Goal: Information Seeking & Learning: Find specific fact

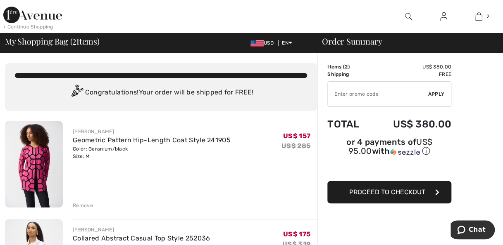
click at [23, 16] on img at bounding box center [32, 15] width 59 height 17
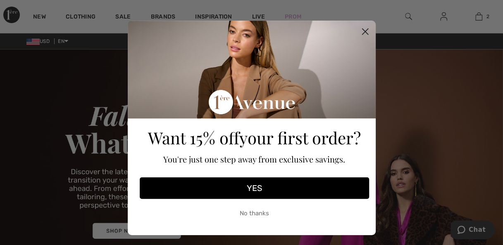
click at [366, 36] on circle "Close dialog" at bounding box center [365, 32] width 14 height 14
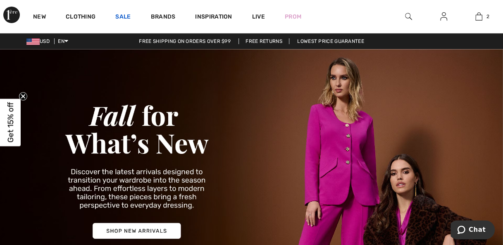
click at [128, 16] on link "Sale" at bounding box center [122, 17] width 15 height 9
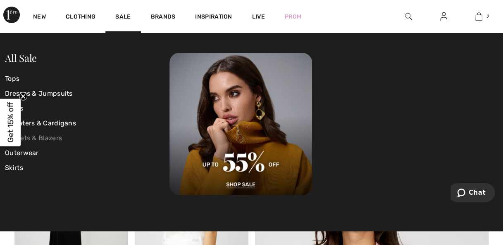
click at [47, 134] on link "Jackets & Blazers" at bounding box center [87, 138] width 164 height 15
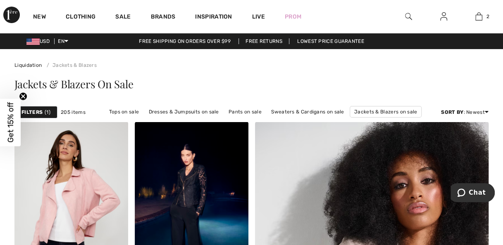
click at [47, 114] on span "1" at bounding box center [48, 112] width 6 height 7
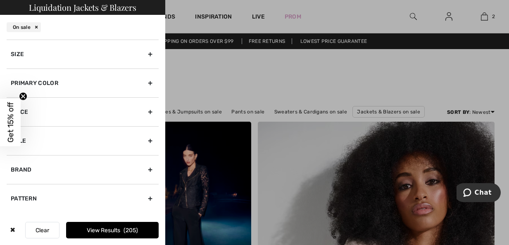
click at [152, 83] on div "Primary Color" at bounding box center [83, 83] width 152 height 29
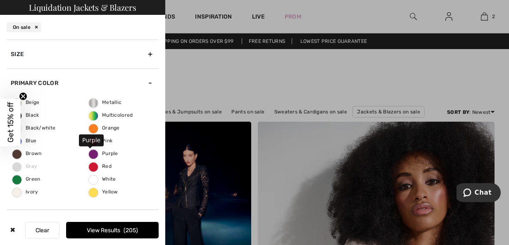
click at [104, 153] on span "Purple" at bounding box center [103, 154] width 29 height 6
click at [0, 0] on input "Purple" at bounding box center [0, 0] width 0 height 0
click at [123, 229] on button "View Results 4" at bounding box center [112, 230] width 93 height 17
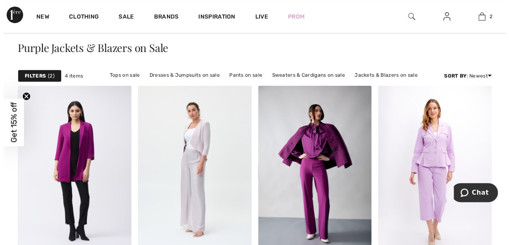
scroll to position [12, 0]
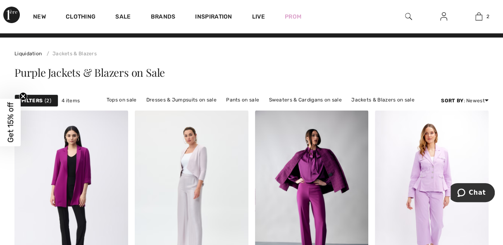
click at [46, 100] on span "2" at bounding box center [48, 100] width 7 height 7
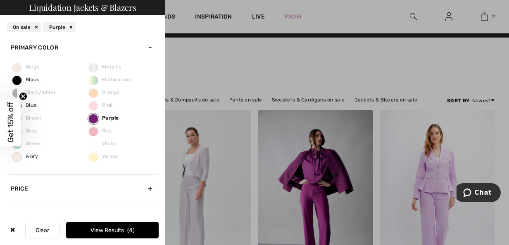
scroll to position [80, 0]
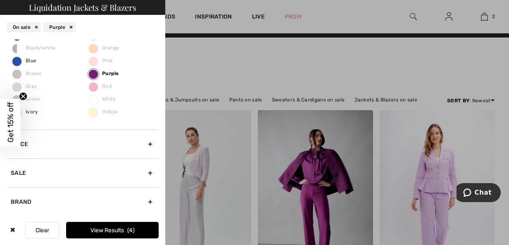
click at [145, 171] on div "Sale" at bounding box center [83, 173] width 152 height 29
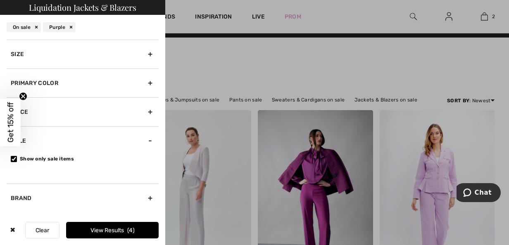
scroll to position [0, 0]
click at [74, 23] on div "Purple" at bounding box center [59, 27] width 33 height 10
click at [39, 229] on button "Clear" at bounding box center [42, 230] width 34 height 17
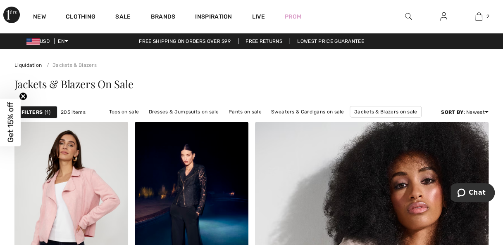
click at [37, 112] on strong "Filters" at bounding box center [31, 112] width 21 height 7
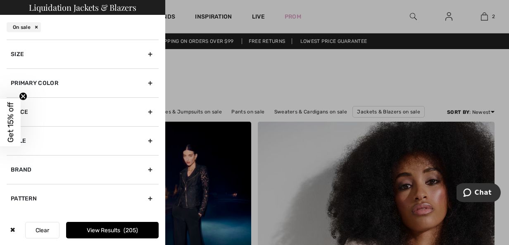
click at [41, 230] on button "Clear" at bounding box center [42, 230] width 34 height 17
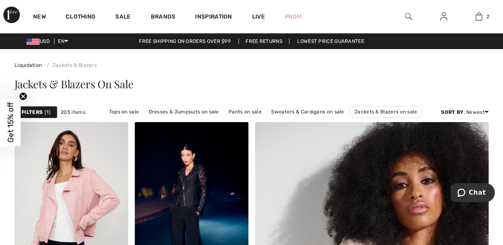
click at [403, 18] on div at bounding box center [407, 16] width 35 height 33
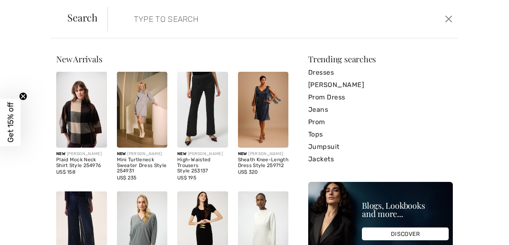
click at [139, 20] on input "search" at bounding box center [246, 19] width 236 height 25
paste input "Joseph Ribkoff Empress Textured Jacquard Coat Style 243738"
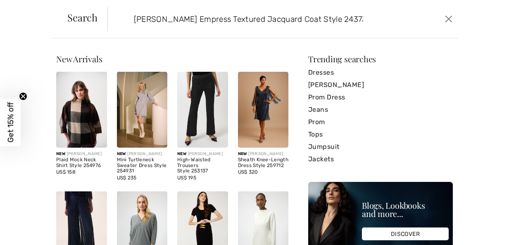
scroll to position [0, 1]
click at [139, 20] on input "Joseph Ribkoff Empress Textured Jacquard Coat Style 243738" at bounding box center [246, 19] width 236 height 25
type input "Joseph Ribkoff Empress Textured Jacquard Coat Style 243738"
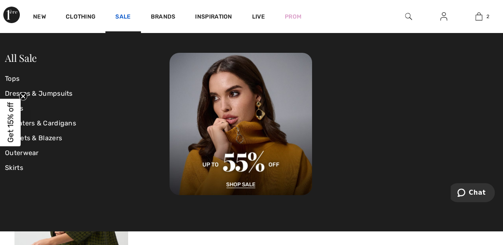
click at [126, 15] on link "Sale" at bounding box center [122, 17] width 15 height 9
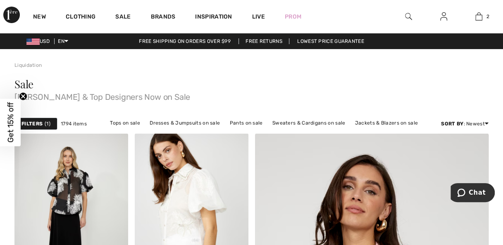
click at [401, 16] on div at bounding box center [407, 16] width 35 height 33
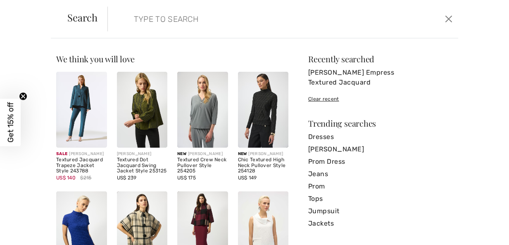
click at [151, 20] on input "search" at bounding box center [246, 19] width 236 height 25
paste input "Joseph Ribkoff Empress Textured Jacquard Coat Style 243738"
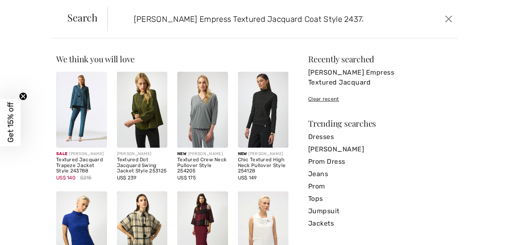
scroll to position [0, 1]
click at [138, 21] on input "Joseph Ribkoff Empress Textured Jacquard Coat Style 243738" at bounding box center [246, 19] width 236 height 25
click at [366, 17] on form "[PERSON_NAME] Empress Textured Jacquard Coat Style 243738 Clear" at bounding box center [274, 19] width 335 height 25
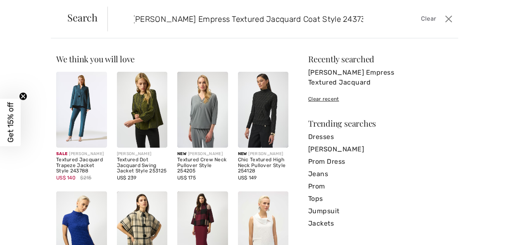
drag, startPoint x: 339, startPoint y: 18, endPoint x: 364, endPoint y: 18, distance: 25.2
click at [364, 18] on form "[PERSON_NAME] Empress Textured Jacquard Coat Style 243738 Clear" at bounding box center [274, 19] width 335 height 25
type input "[PERSON_NAME] Empress Textured Jacquard Coat Style"
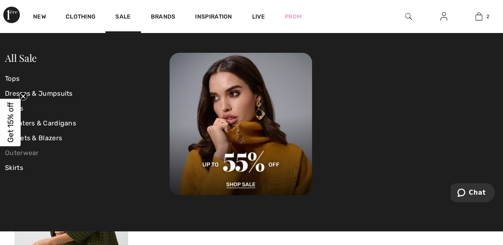
click at [35, 154] on link "Outerwear" at bounding box center [87, 153] width 164 height 15
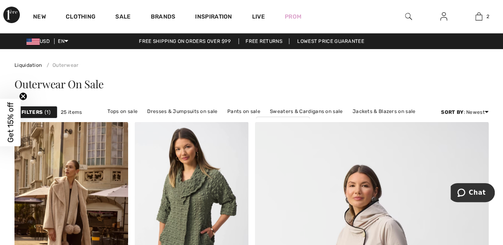
click at [38, 112] on strong "Filters" at bounding box center [31, 112] width 21 height 7
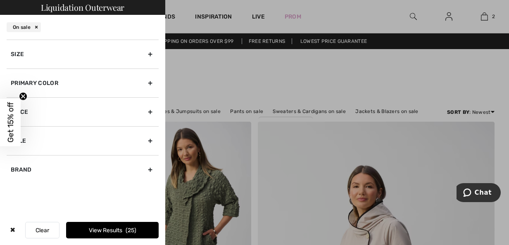
click at [150, 83] on div "Primary Color" at bounding box center [83, 83] width 152 height 29
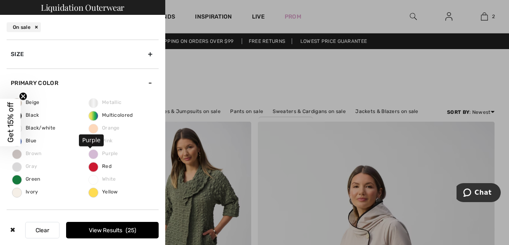
click at [104, 155] on span "Purple" at bounding box center [103, 154] width 29 height 6
click at [25, 97] on circle "Close teaser" at bounding box center [23, 97] width 8 height 8
click at [227, 60] on div at bounding box center [254, 122] width 509 height 245
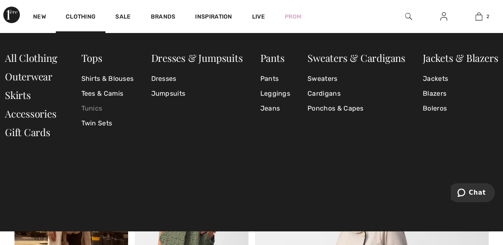
click at [97, 108] on link "Tunics" at bounding box center [107, 108] width 52 height 15
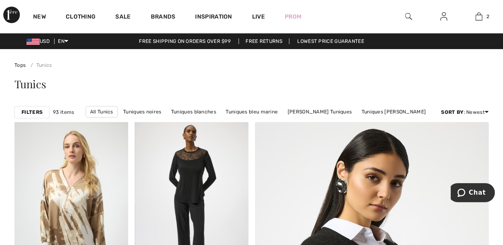
click at [406, 14] on img at bounding box center [408, 17] width 7 height 10
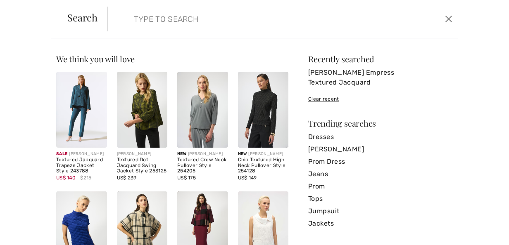
click at [200, 23] on input "search" at bounding box center [246, 19] width 236 height 25
paste input "Joseph Ribkoff Empress Textured Jacquard Coat Style 243738"
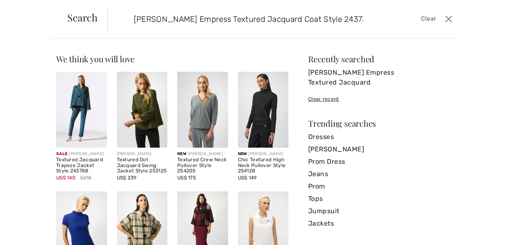
click at [370, 13] on form "Joseph Ribkoff Empress Textured Jacquard Coat Style 243738 Clear" at bounding box center [274, 19] width 335 height 25
drag, startPoint x: 337, startPoint y: 18, endPoint x: 366, endPoint y: 15, distance: 29.5
click at [366, 15] on form "Joseph Ribkoff Empress Textured Jacquard Coat Style 243738 Clear" at bounding box center [274, 19] width 335 height 25
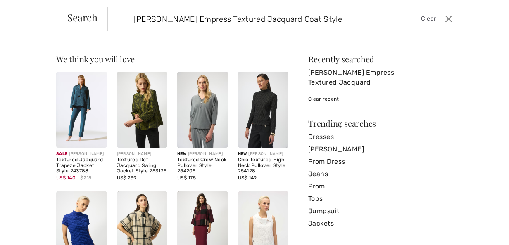
type input "Joseph Ribkoff Empress Textured Jacquard Coat Style"
click at [447, 22] on button "Close" at bounding box center [448, 18] width 12 height 13
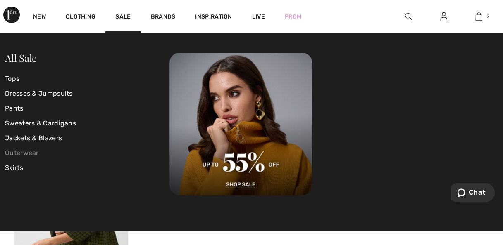
click at [35, 150] on link "Outerwear" at bounding box center [87, 153] width 164 height 15
